Goal: Navigation & Orientation: Find specific page/section

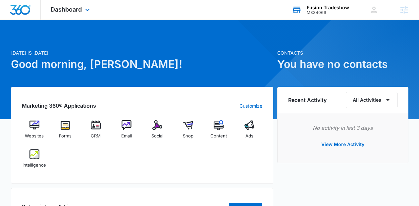
click at [313, 2] on div "Fusion Tradeshow M334069 Your Accounts View All" at bounding box center [320, 10] width 77 height 20
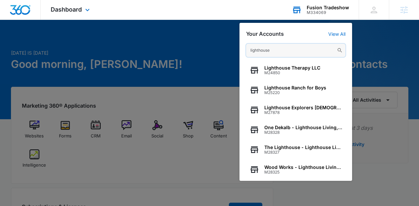
click at [280, 51] on input "lighthouse" at bounding box center [295, 50] width 99 height 13
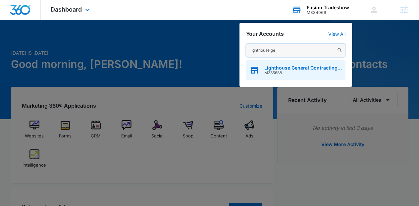
type input "lighthouse ge"
click at [276, 68] on span "Lighthouse General Contracting, Inc." at bounding box center [303, 67] width 78 height 5
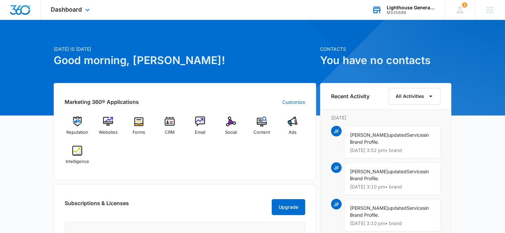
scroll to position [4, 0]
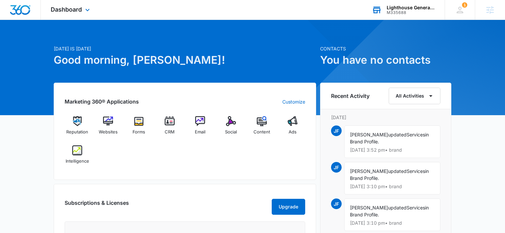
click at [238, 151] on div "Reputation Websites Forms CRM Email Social Content Ads Intelligence" at bounding box center [185, 142] width 241 height 53
click at [66, 14] on div "Dashboard Apps Reputation Websites Forms CRM Email Social Content Ads Intellige…" at bounding box center [71, 10] width 61 height 20
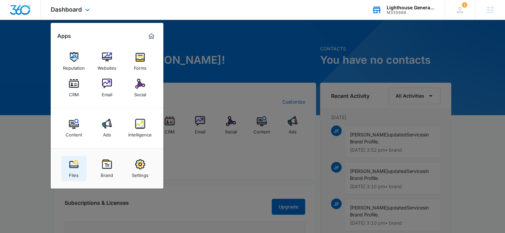
click at [79, 164] on link "Files" at bounding box center [73, 168] width 25 height 25
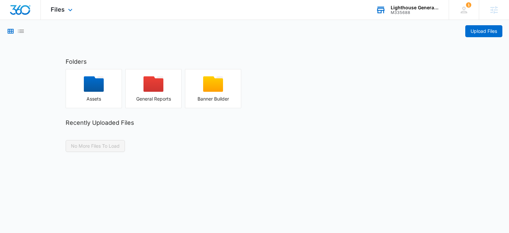
click at [22, 12] on img "Dashboard" at bounding box center [20, 10] width 21 height 10
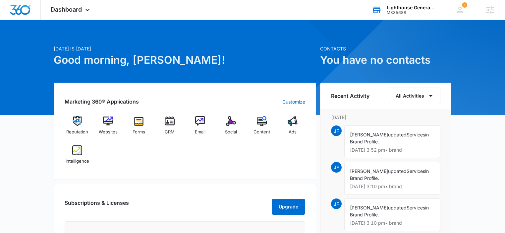
scroll to position [10, 0]
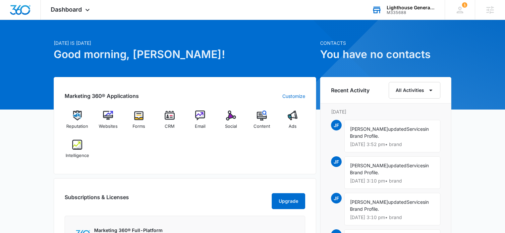
click at [248, 162] on div "Reputation Websites Forms CRM Email Social Content Ads Intelligence" at bounding box center [185, 136] width 241 height 53
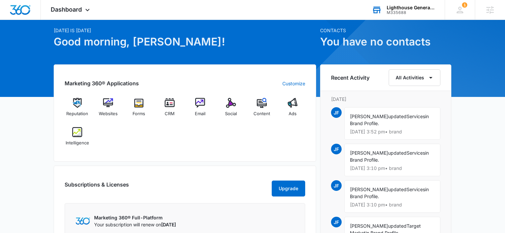
scroll to position [29, 0]
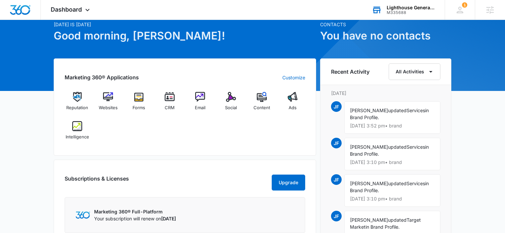
click at [140, 120] on div "Reputation Websites Forms CRM Email Social Content Ads Intelligence" at bounding box center [185, 118] width 241 height 53
click at [88, 8] on icon at bounding box center [88, 12] width 8 height 8
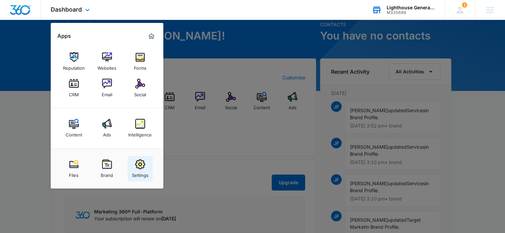
click at [143, 168] on img at bounding box center [140, 164] width 10 height 10
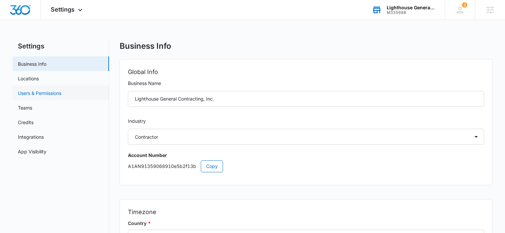
click at [61, 94] on link "Users & Permissions" at bounding box center [39, 92] width 43 height 7
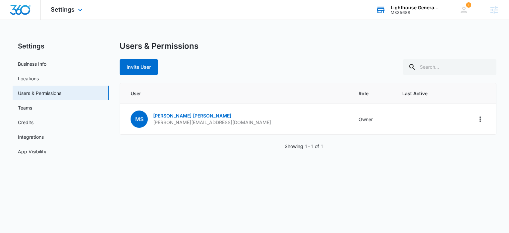
click at [17, 9] on img "Dashboard" at bounding box center [20, 10] width 21 height 10
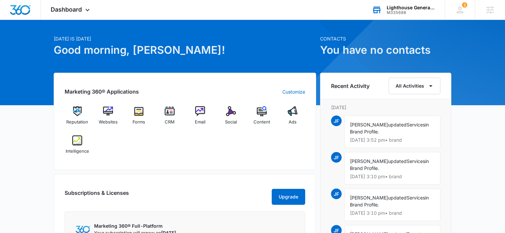
scroll to position [17, 0]
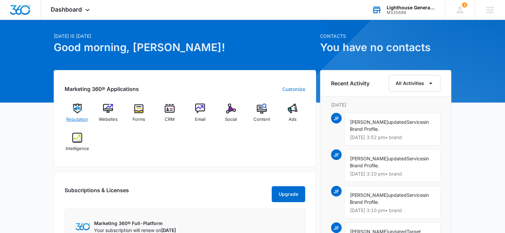
click at [76, 110] on img at bounding box center [77, 108] width 10 height 10
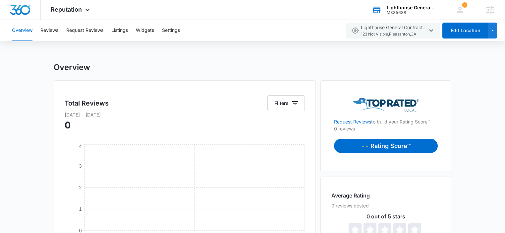
click at [220, 68] on div "Overview" at bounding box center [253, 67] width 398 height 10
click at [170, 31] on button "Settings" at bounding box center [171, 30] width 18 height 21
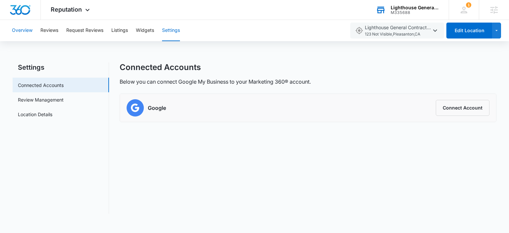
click at [26, 33] on button "Overview" at bounding box center [22, 30] width 21 height 21
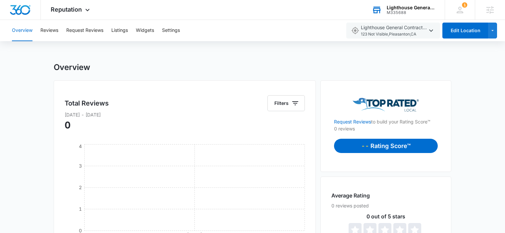
click at [24, 11] on img "Dashboard" at bounding box center [20, 10] width 21 height 10
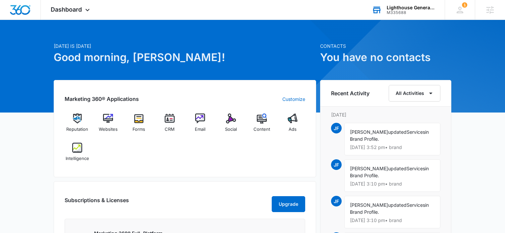
scroll to position [11, 0]
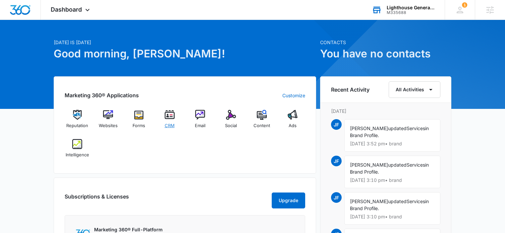
click at [168, 118] on img at bounding box center [170, 115] width 10 height 10
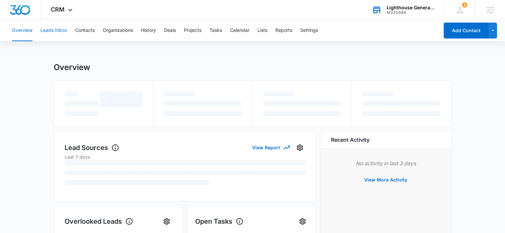
click at [65, 29] on button "Leads Inbox" at bounding box center [53, 30] width 27 height 21
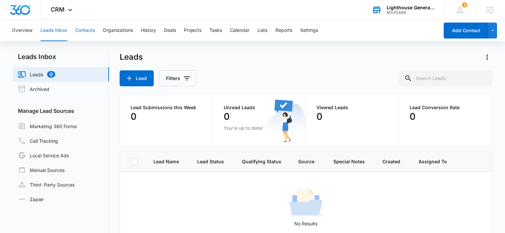
click at [84, 32] on button "Contacts" at bounding box center [85, 30] width 20 height 21
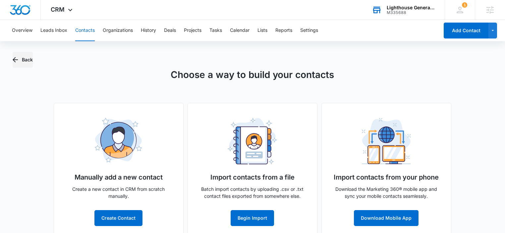
click at [26, 60] on button "Back" at bounding box center [23, 60] width 20 height 16
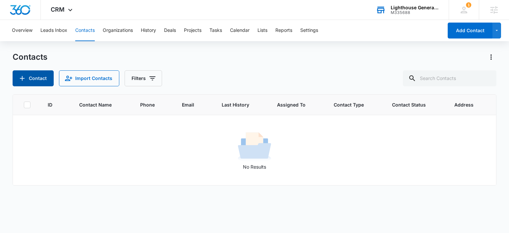
click at [33, 81] on button "Contact" at bounding box center [33, 78] width 41 height 16
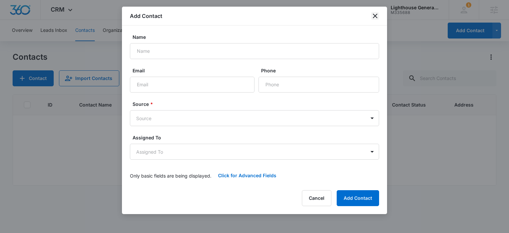
click at [377, 17] on icon "close" at bounding box center [375, 16] width 8 height 8
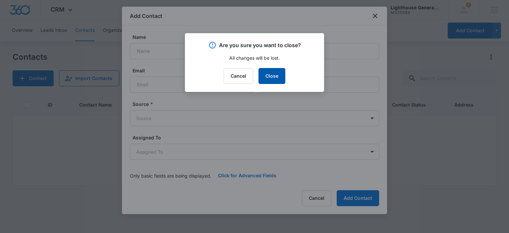
click at [270, 76] on button "Close" at bounding box center [272, 76] width 27 height 16
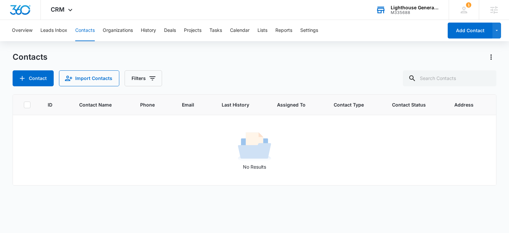
click at [248, 64] on div "Contacts Contact Import Contacts Filters" at bounding box center [255, 69] width 484 height 34
click at [19, 10] on img "Dashboard" at bounding box center [20, 10] width 21 height 10
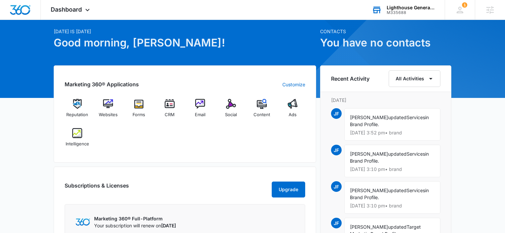
scroll to position [22, 0]
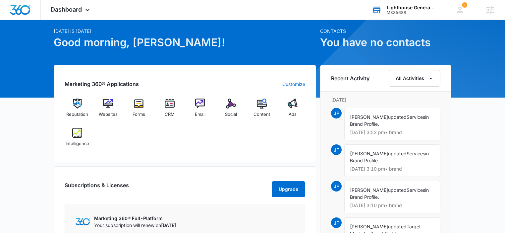
click at [266, 145] on div "Reputation Websites Forms CRM Email Social Content Ads Intelligence" at bounding box center [185, 124] width 241 height 53
click at [234, 106] on img at bounding box center [231, 103] width 10 height 10
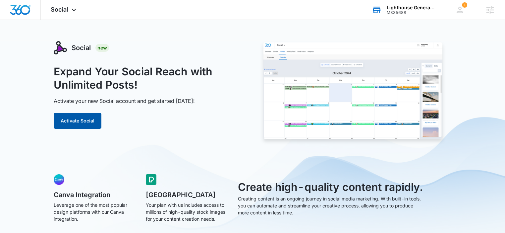
click at [77, 115] on button "Activate Social" at bounding box center [78, 121] width 48 height 16
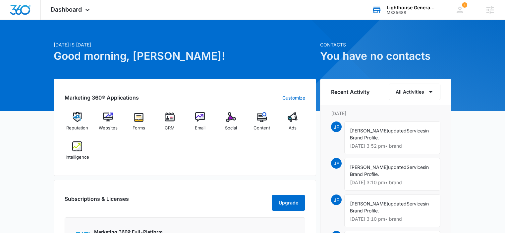
scroll to position [9, 0]
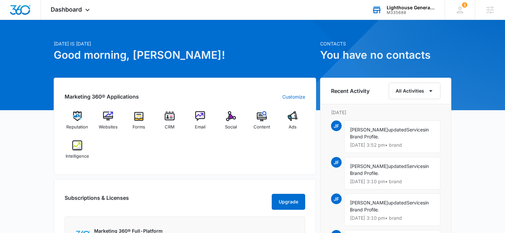
click at [227, 148] on div "Reputation Websites Forms CRM Email Social Content Ads Intelligence" at bounding box center [185, 137] width 241 height 53
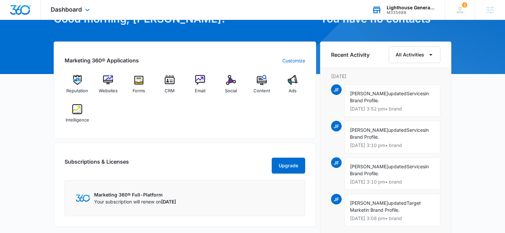
scroll to position [0, 0]
